Goal: Information Seeking & Learning: Learn about a topic

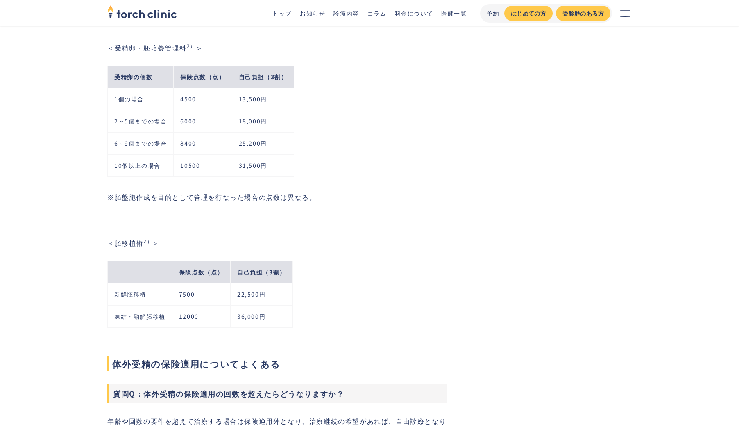
scroll to position [1738, 0]
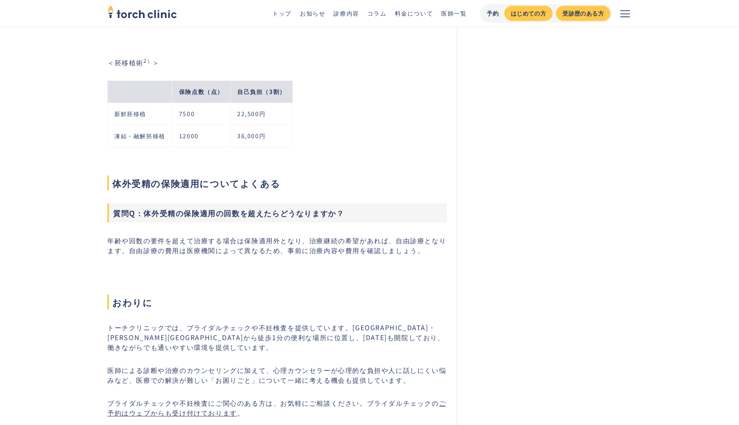
scroll to position [1632, 0]
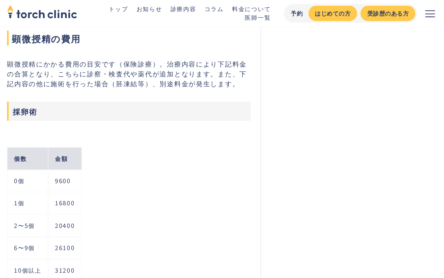
scroll to position [2234, 0]
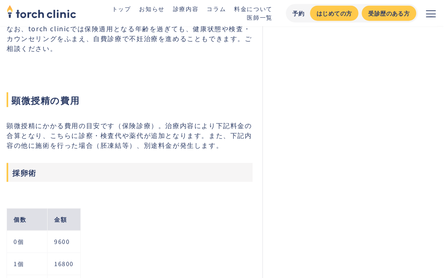
scroll to position [2160, 0]
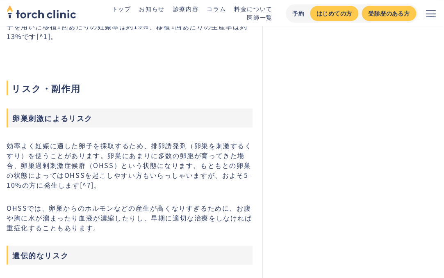
click at [325, 103] on div "恵比寿・[PERSON_NAME]の不妊治療クリニック 仕事もやりたい事も家族計画も ‍ ‍ 私らしく叶えられるクリニック 予約から会計までムダな待ち時間をな…" at bounding box center [349, 158] width 175 height 3592
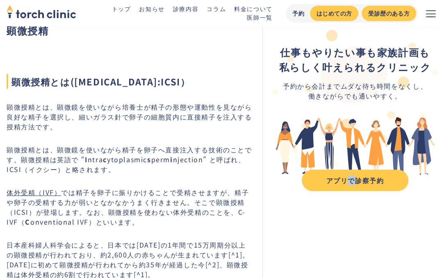
scroll to position [40, 0]
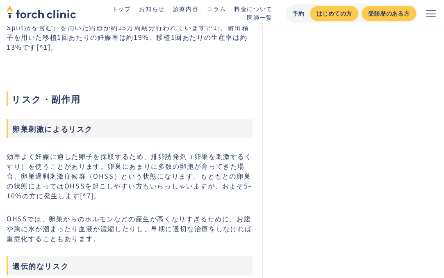
click at [343, 36] on div "恵比寿・[PERSON_NAME]の不妊治療クリニック 仕事もやりたい事も家族計画も ‍ ‍ 私らしく叶えられるクリニック 予約から会計までムダな待ち時間をな…" at bounding box center [349, 169] width 175 height 3592
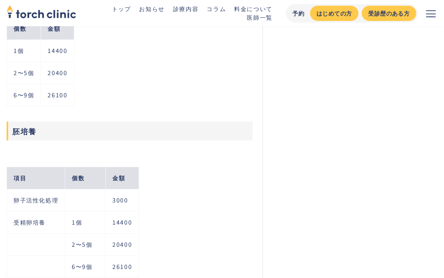
scroll to position [2559, 0]
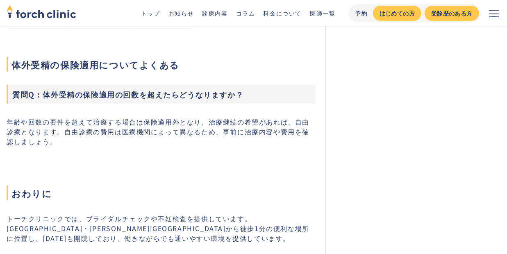
scroll to position [1769, 0]
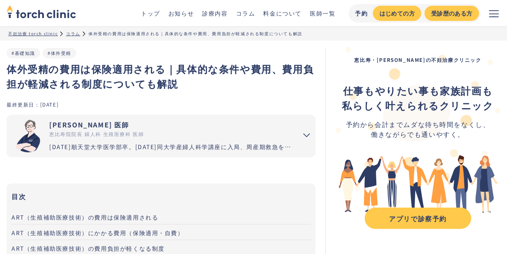
click at [74, 35] on div "コラム" at bounding box center [73, 33] width 14 height 6
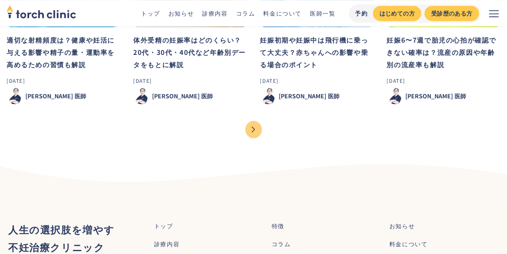
scroll to position [853, 0]
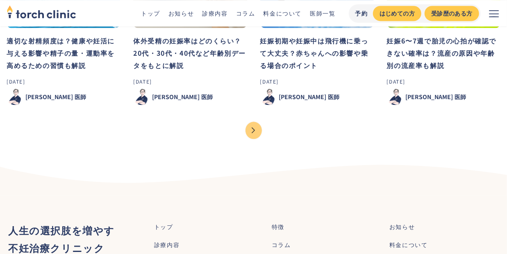
click at [258, 128] on div "Next Page" at bounding box center [254, 130] width 16 height 17
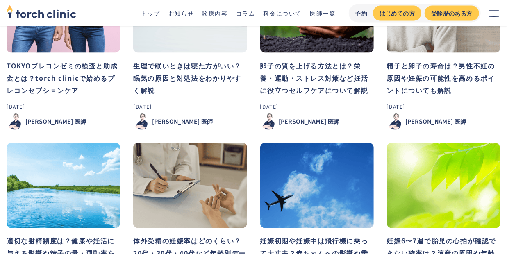
scroll to position [623, 0]
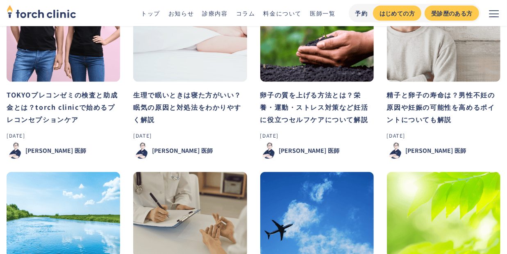
click at [64, 150] on div "市山 卓彦 toch clinic 医師" at bounding box center [64, 151] width 114 height 16
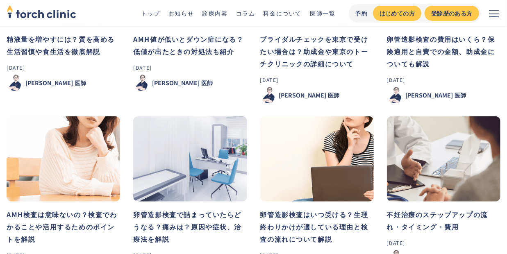
scroll to position [149, 0]
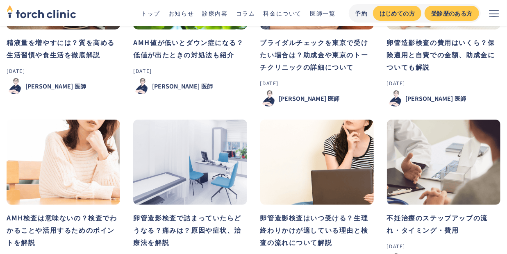
click at [67, 196] on img at bounding box center [64, 162] width 114 height 85
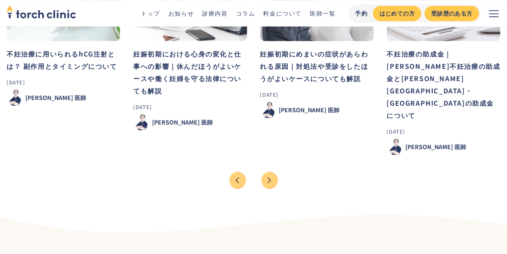
scroll to position [858, 0]
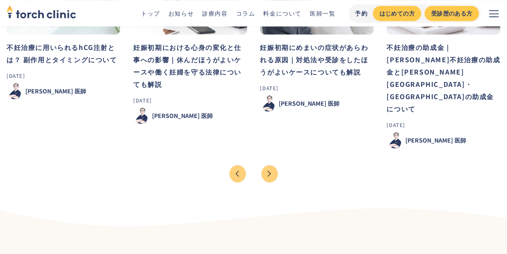
click at [268, 165] on div "Next Page" at bounding box center [270, 173] width 16 height 17
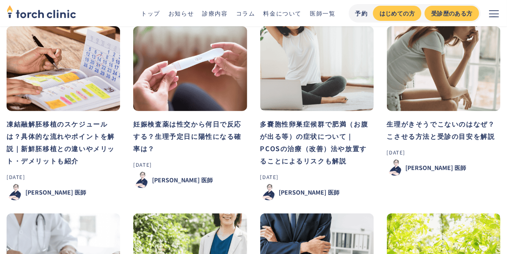
scroll to position [71, 0]
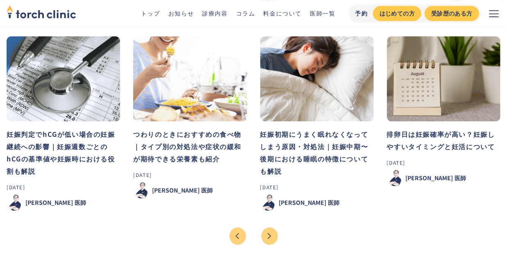
scroll to position [796, 0]
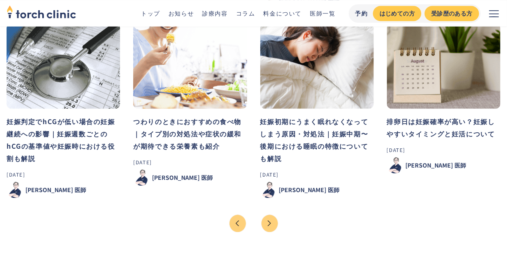
click at [266, 230] on div "Next Page" at bounding box center [270, 223] width 16 height 17
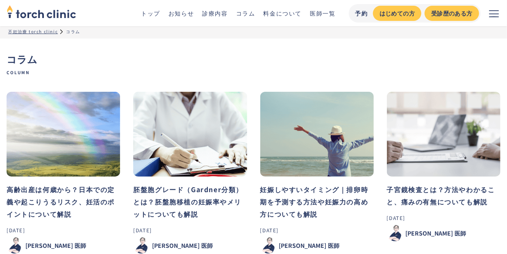
scroll to position [0, 0]
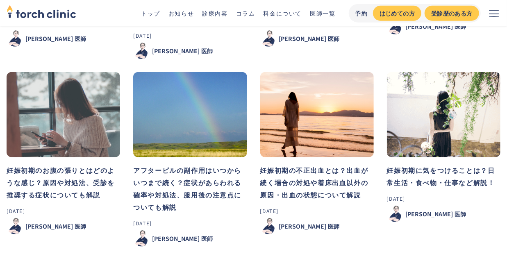
scroll to position [394, 0]
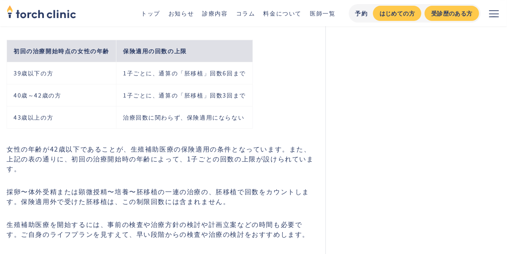
scroll to position [2875, 0]
click at [25, 106] on td "43歳以上の方" at bounding box center [61, 117] width 109 height 22
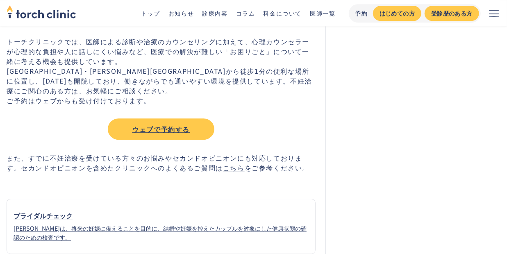
scroll to position [4139, 0]
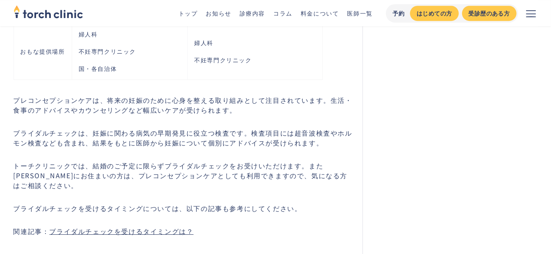
scroll to position [3077, 0]
